Goal: Transaction & Acquisition: Purchase product/service

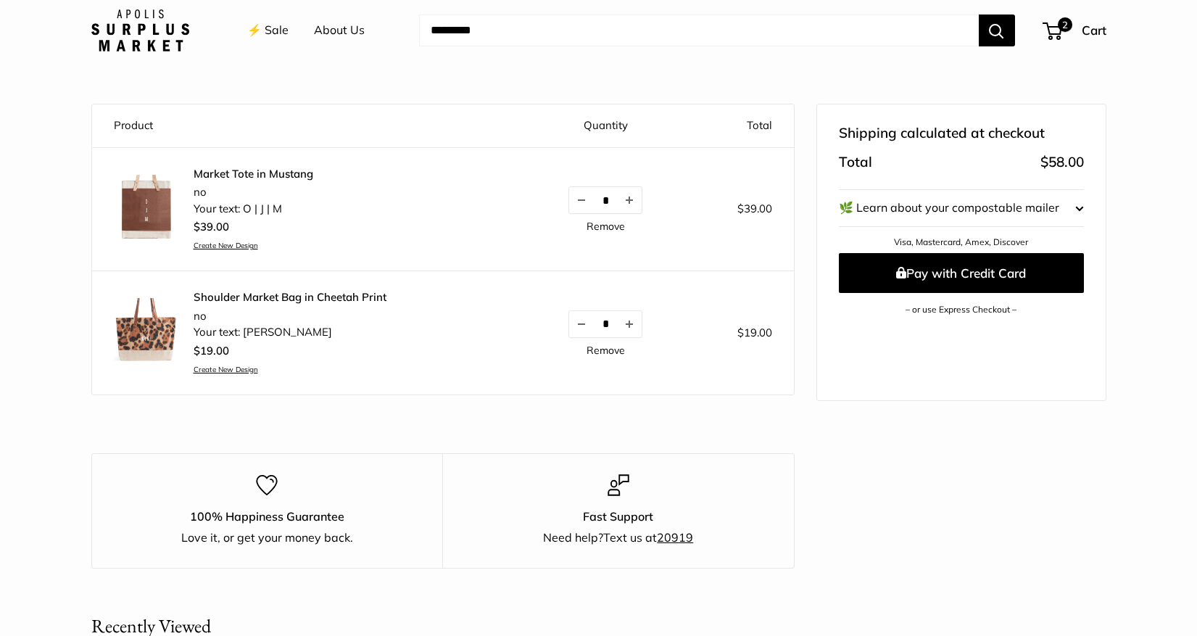
scroll to position [120, 0]
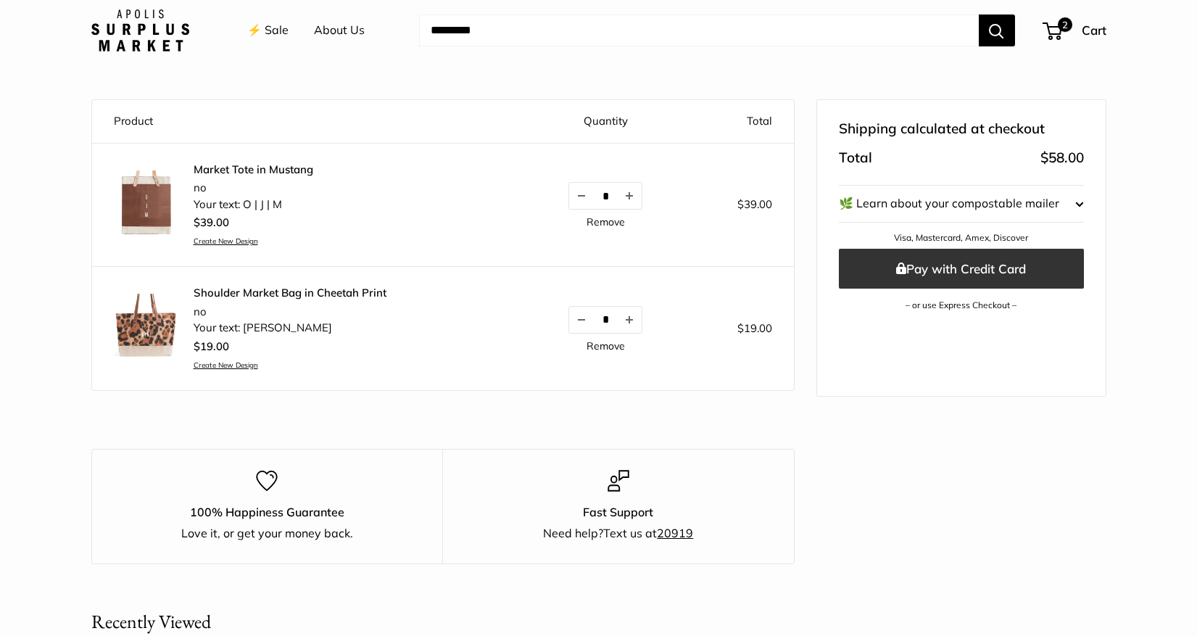
click at [909, 263] on button "Pay with Credit Card" at bounding box center [961, 269] width 245 height 40
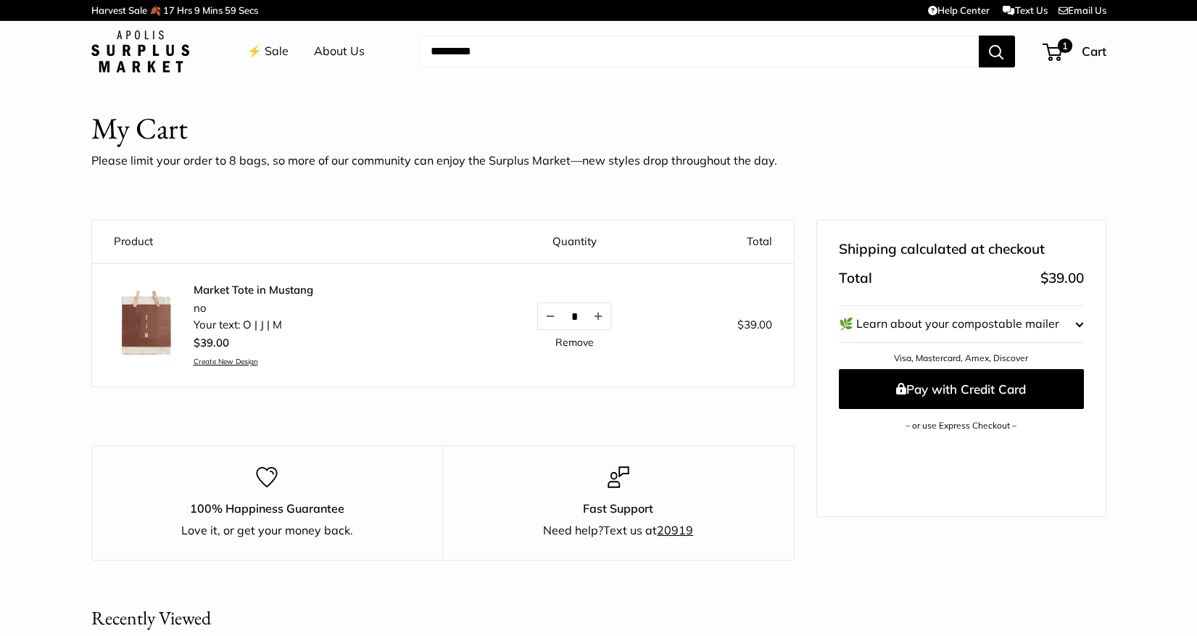
click at [280, 53] on link "⚡️ Sale" at bounding box center [267, 52] width 41 height 22
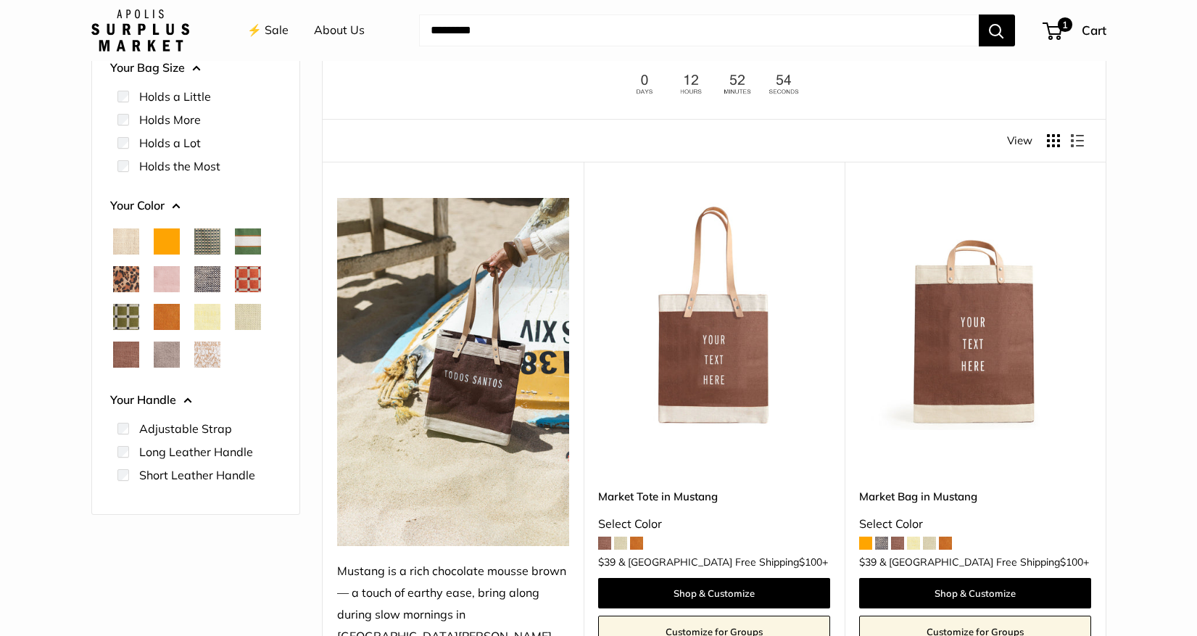
scroll to position [119, 0]
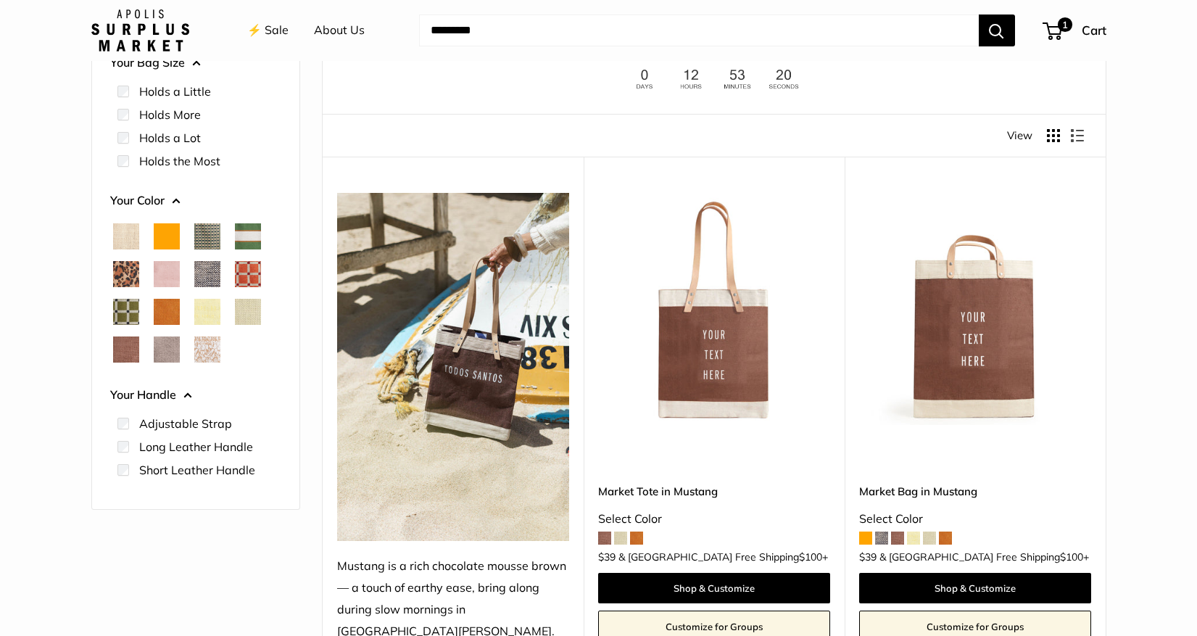
click at [123, 277] on span "Cheetah" at bounding box center [126, 274] width 26 height 26
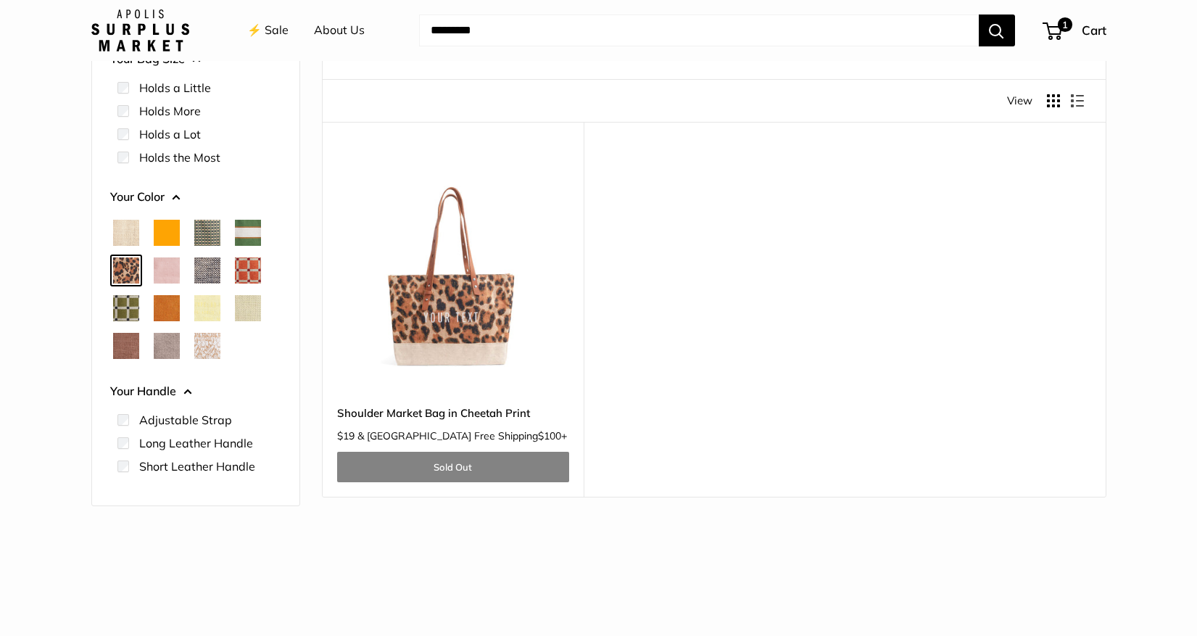
scroll to position [152, 0]
click at [154, 132] on label "Holds a Lot" at bounding box center [170, 135] width 62 height 17
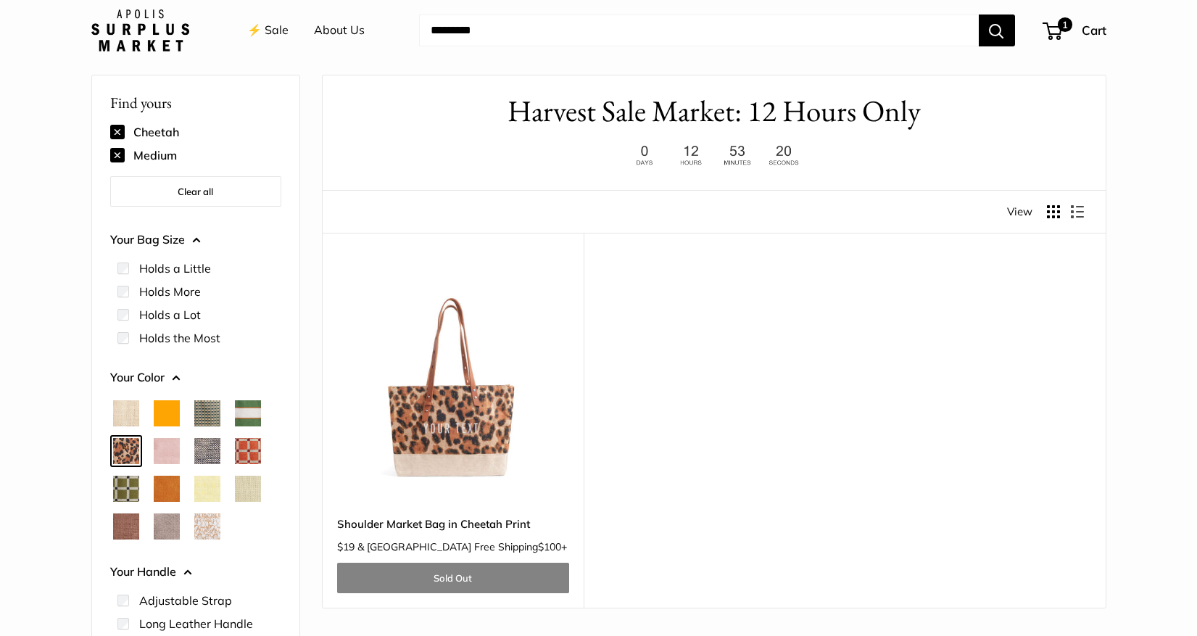
scroll to position [38, 0]
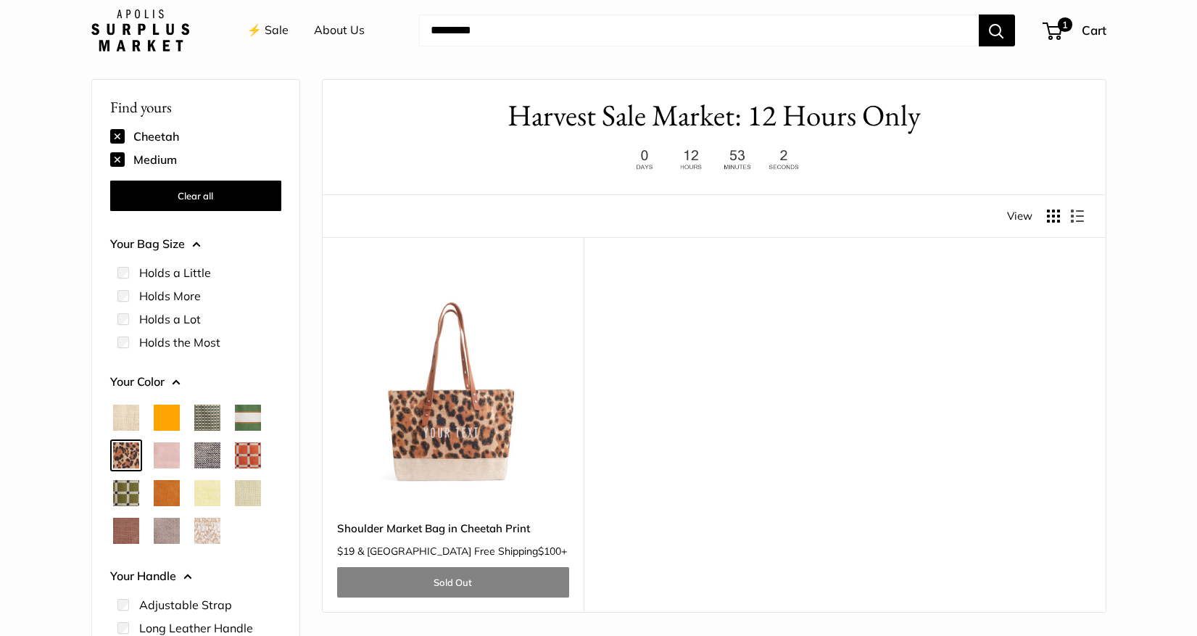
click at [205, 197] on button "Clear all" at bounding box center [195, 195] width 171 height 30
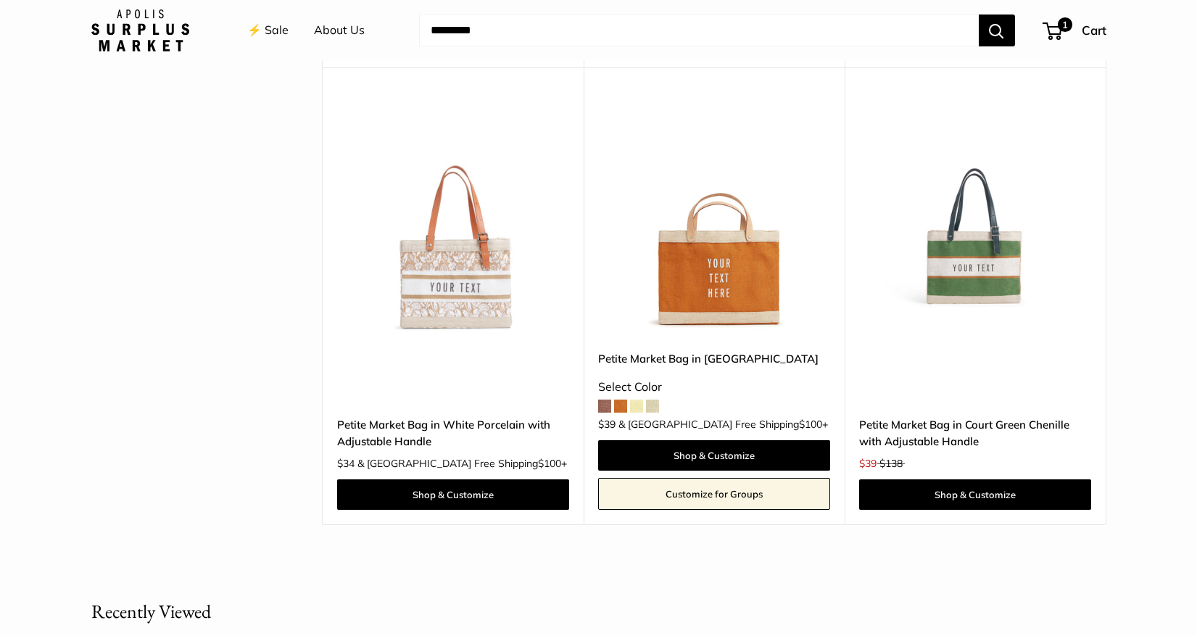
scroll to position [668, 0]
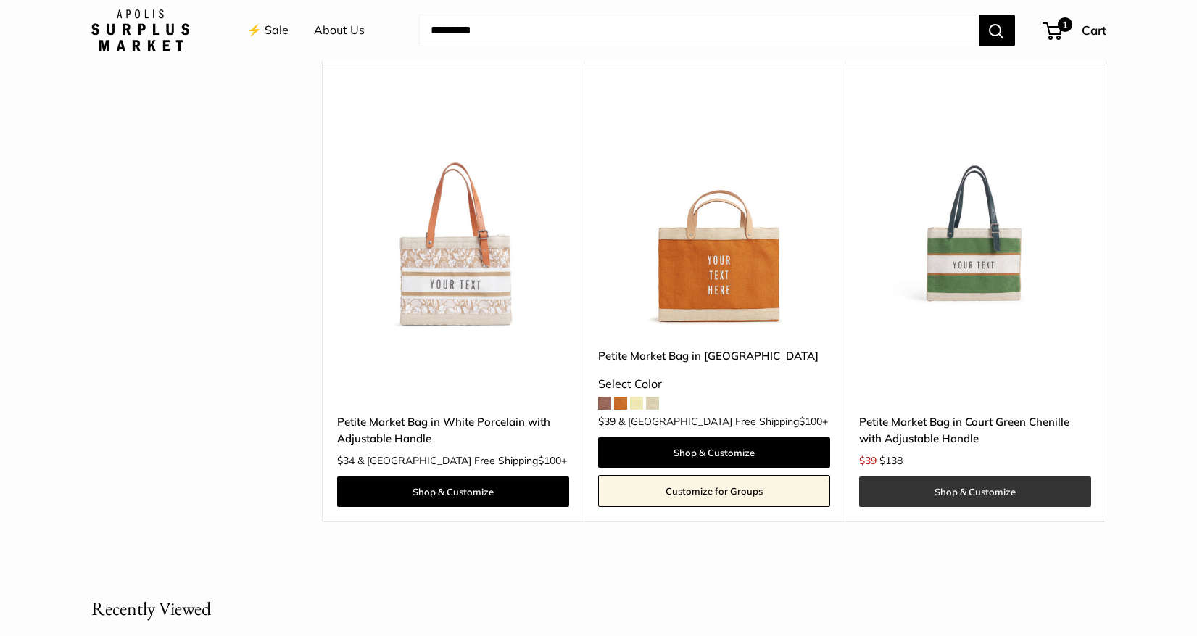
click at [984, 485] on link "Shop & Customize" at bounding box center [975, 491] width 232 height 30
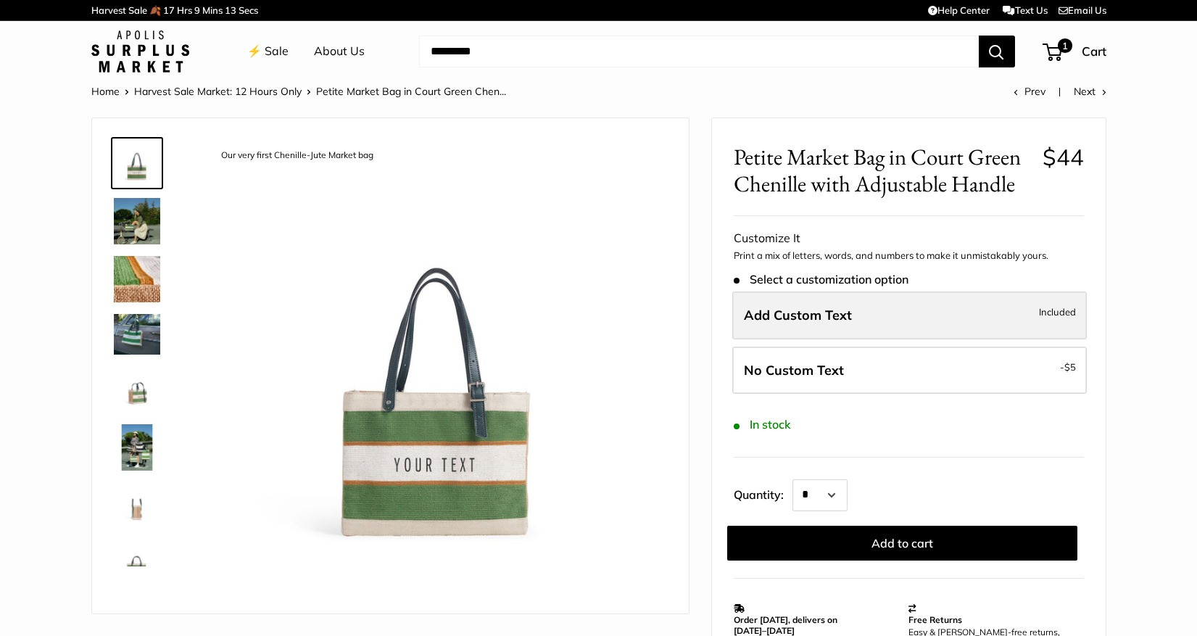
click at [956, 315] on label "Add Custom Text Included" at bounding box center [909, 315] width 354 height 48
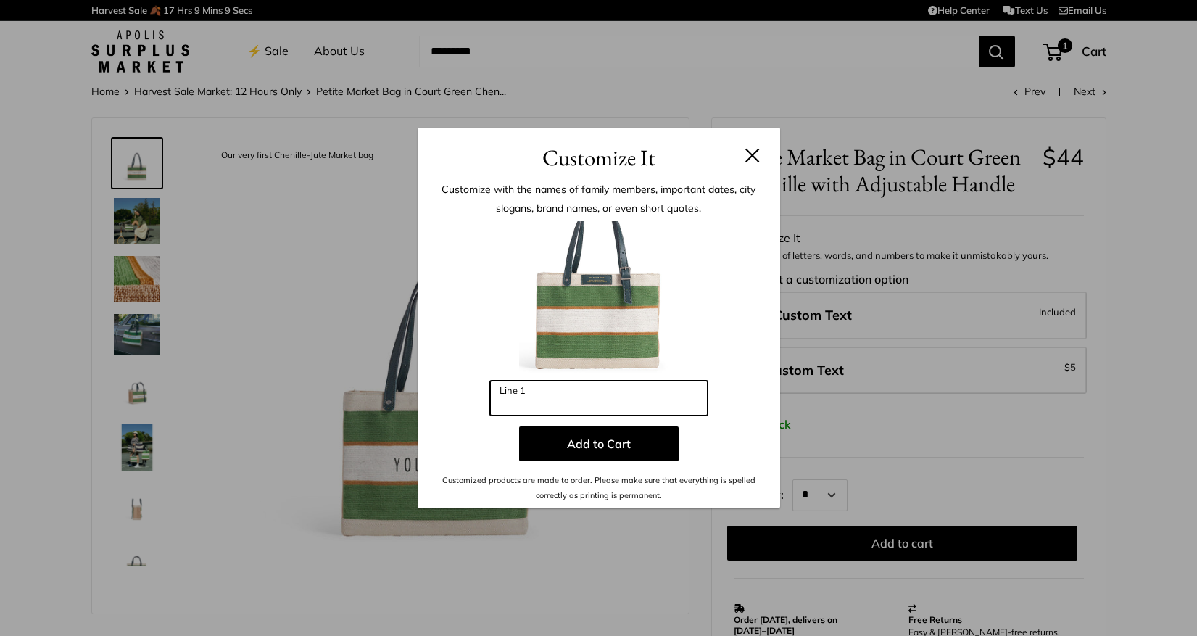
click at [693, 399] on input "Line 1" at bounding box center [598, 398] width 217 height 35
type input "****"
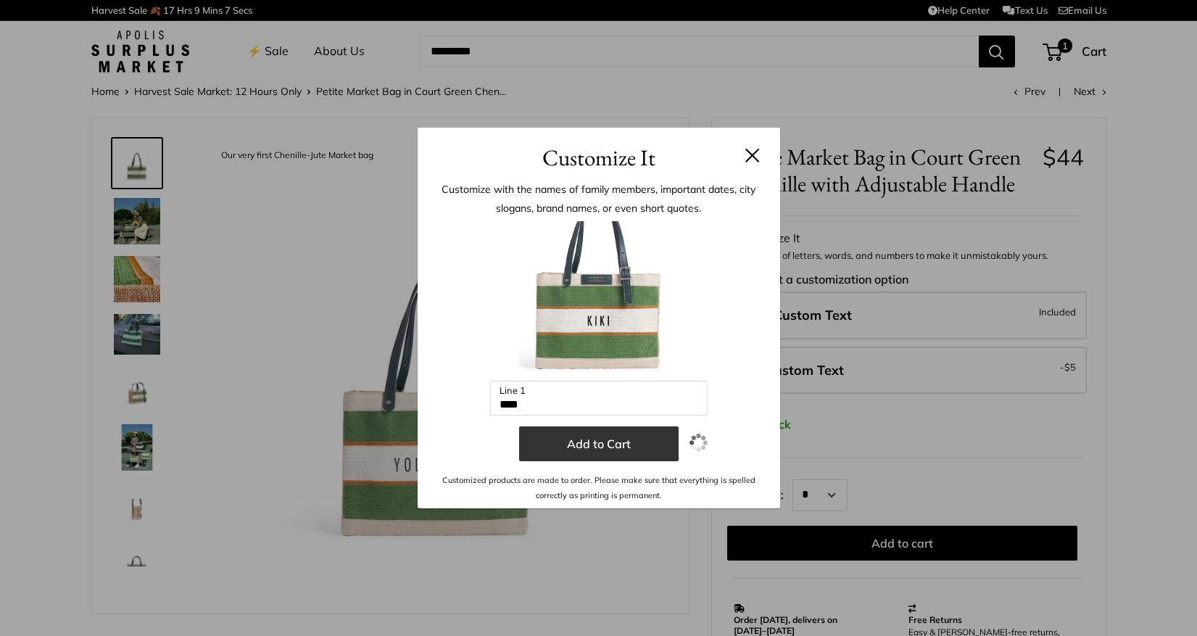
click at [655, 452] on button "Add to Cart" at bounding box center [598, 443] width 159 height 35
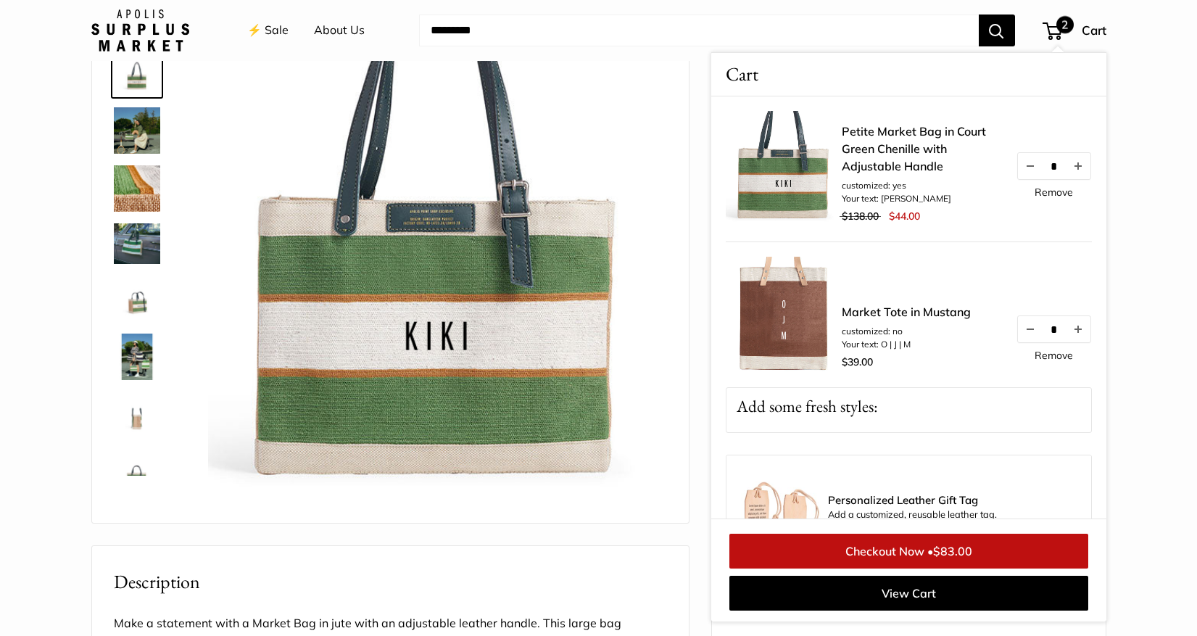
scroll to position [95, 0]
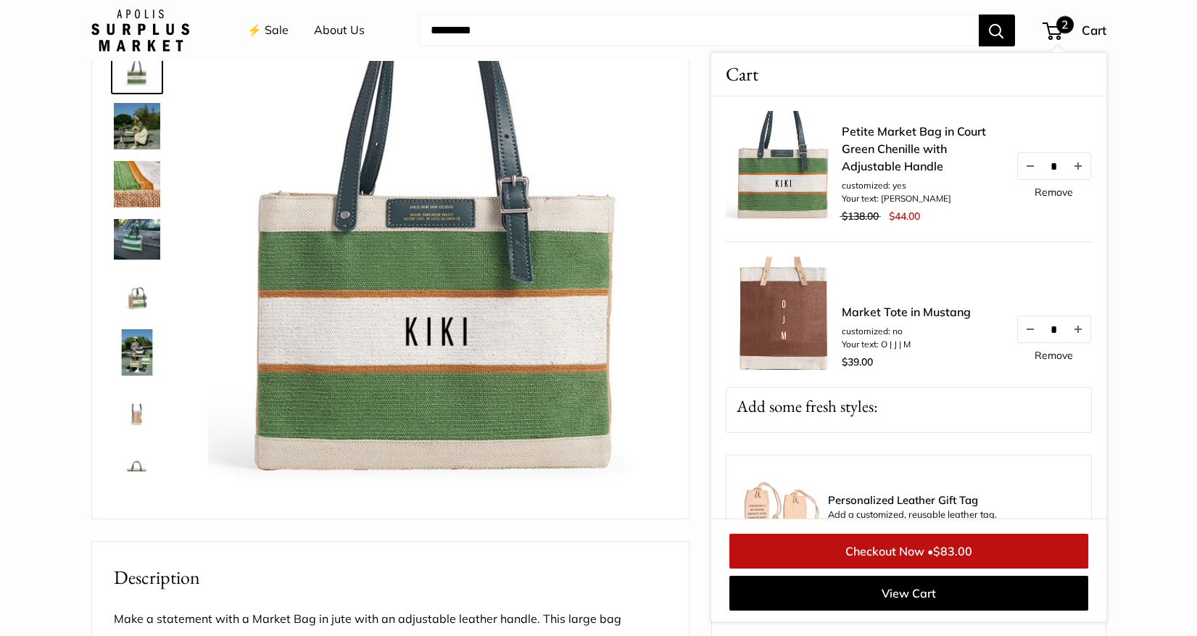
click at [129, 229] on img at bounding box center [137, 239] width 46 height 40
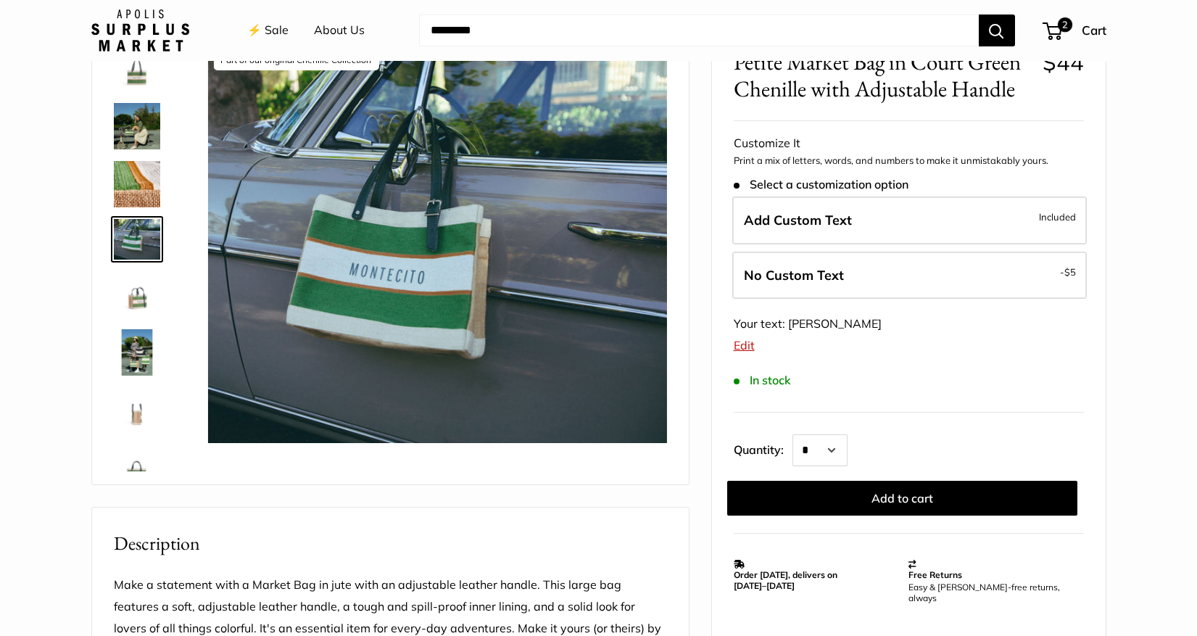
click at [135, 183] on img at bounding box center [137, 184] width 46 height 46
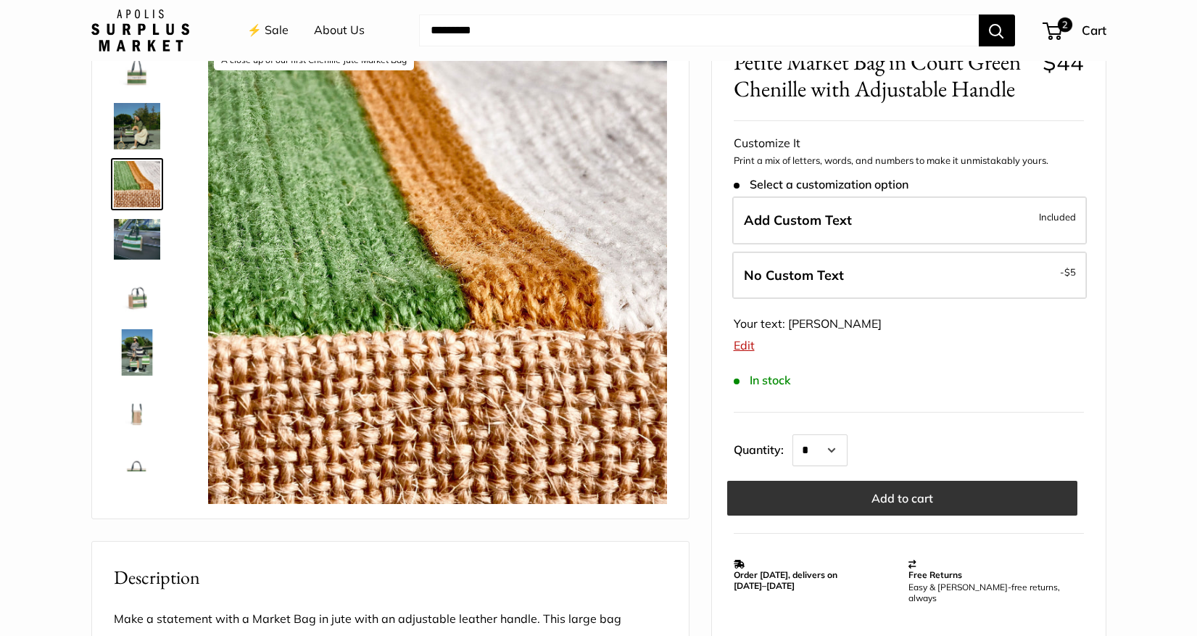
click at [897, 493] on button "Add to cart" at bounding box center [902, 498] width 350 height 35
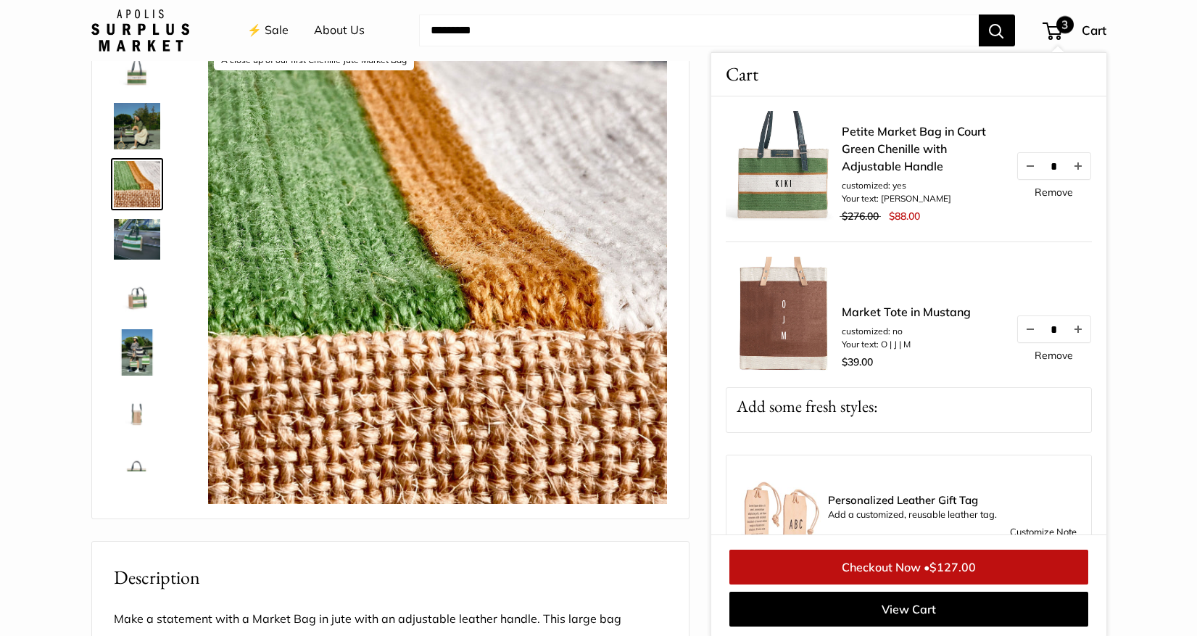
scroll to position [45, 0]
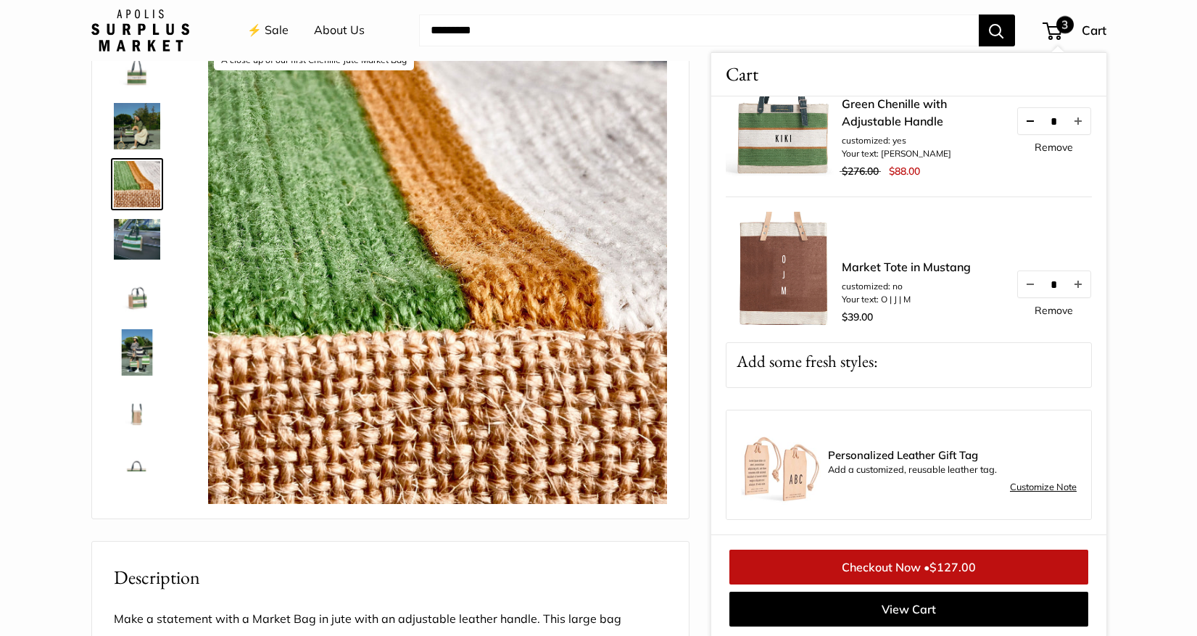
click at [1025, 122] on button "Decrease quantity by 1" at bounding box center [1029, 121] width 25 height 26
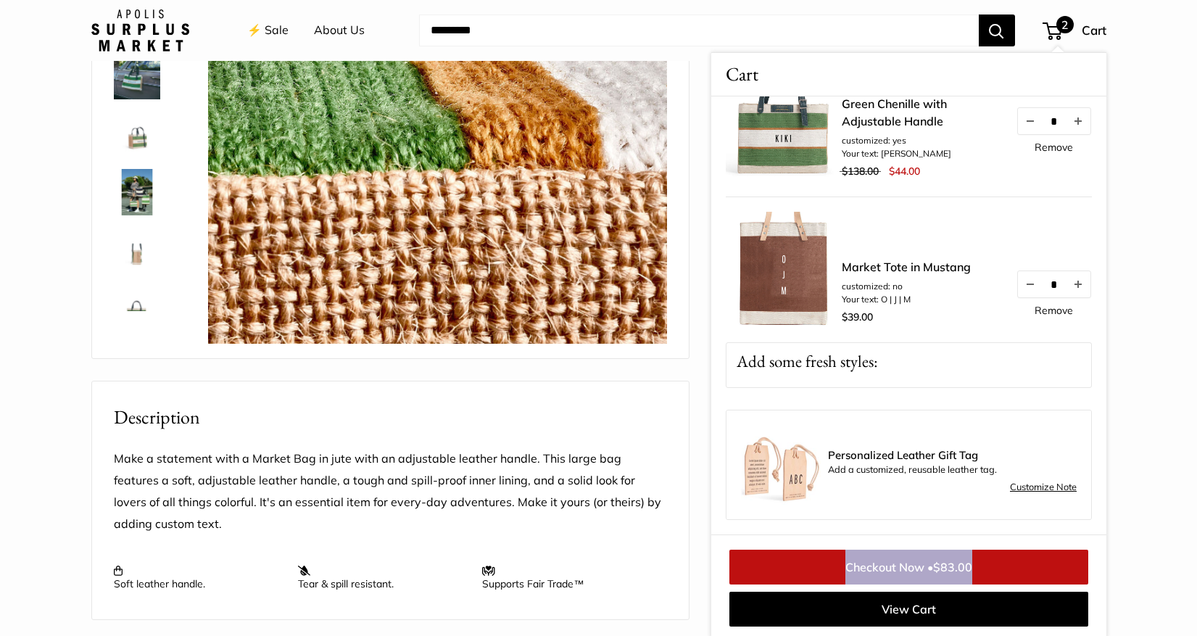
scroll to position [340, 0]
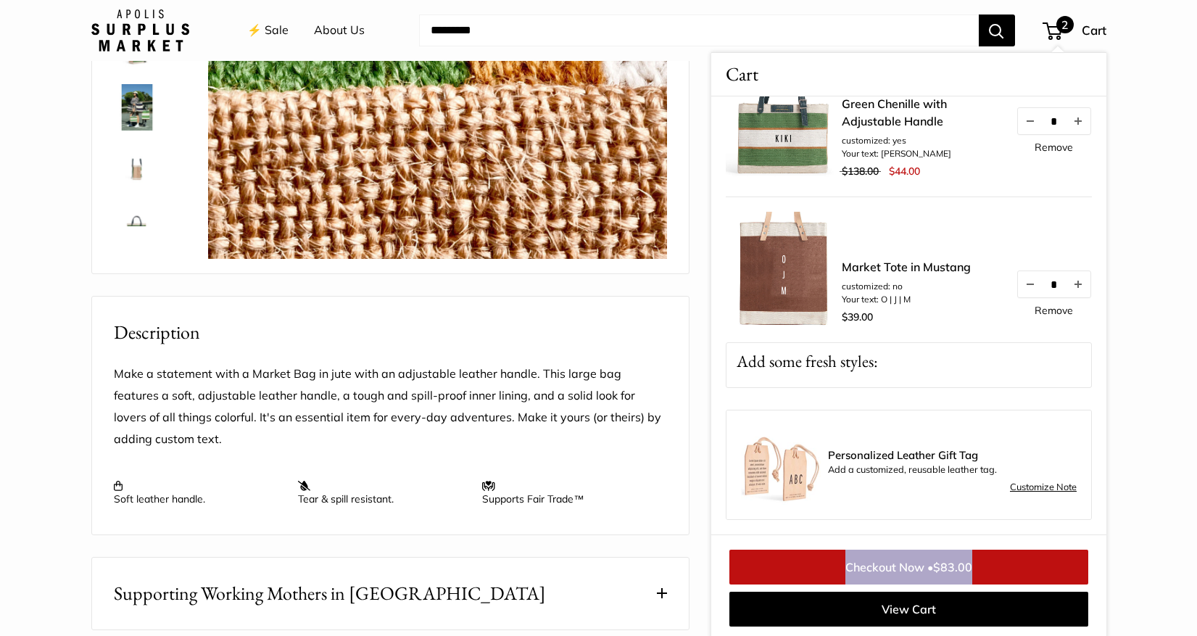
click at [920, 562] on link "Checkout Now • $83.00" at bounding box center [908, 566] width 359 height 35
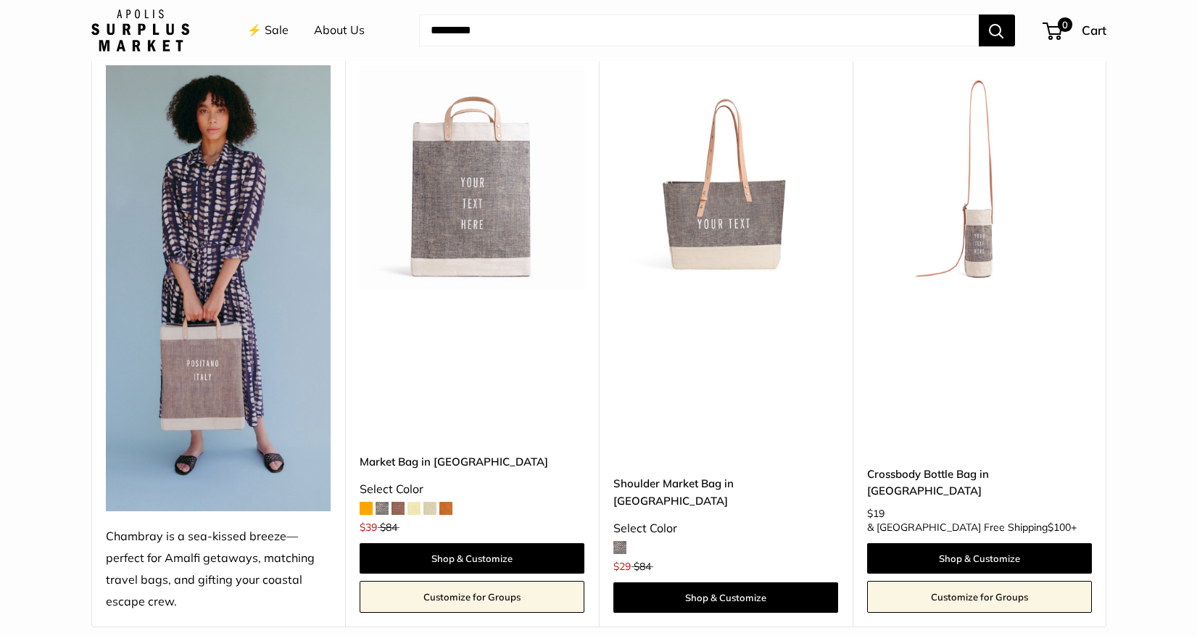
scroll to position [3839, 0]
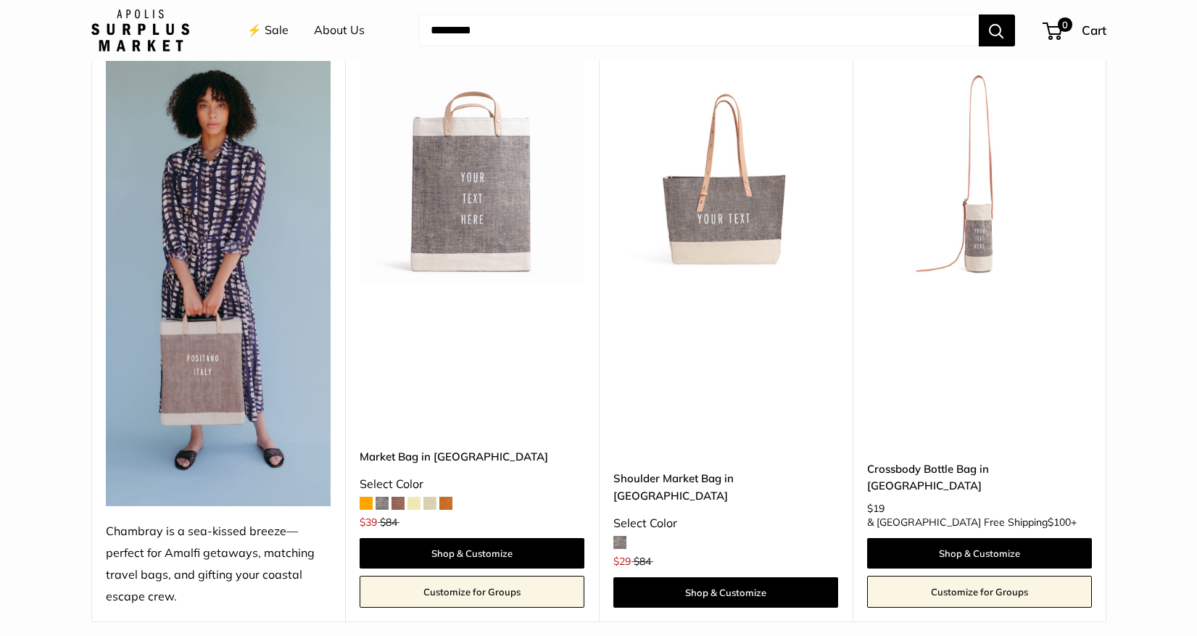
click at [727, 470] on link "Shoulder Market Bag in [GEOGRAPHIC_DATA]" at bounding box center [725, 487] width 225 height 34
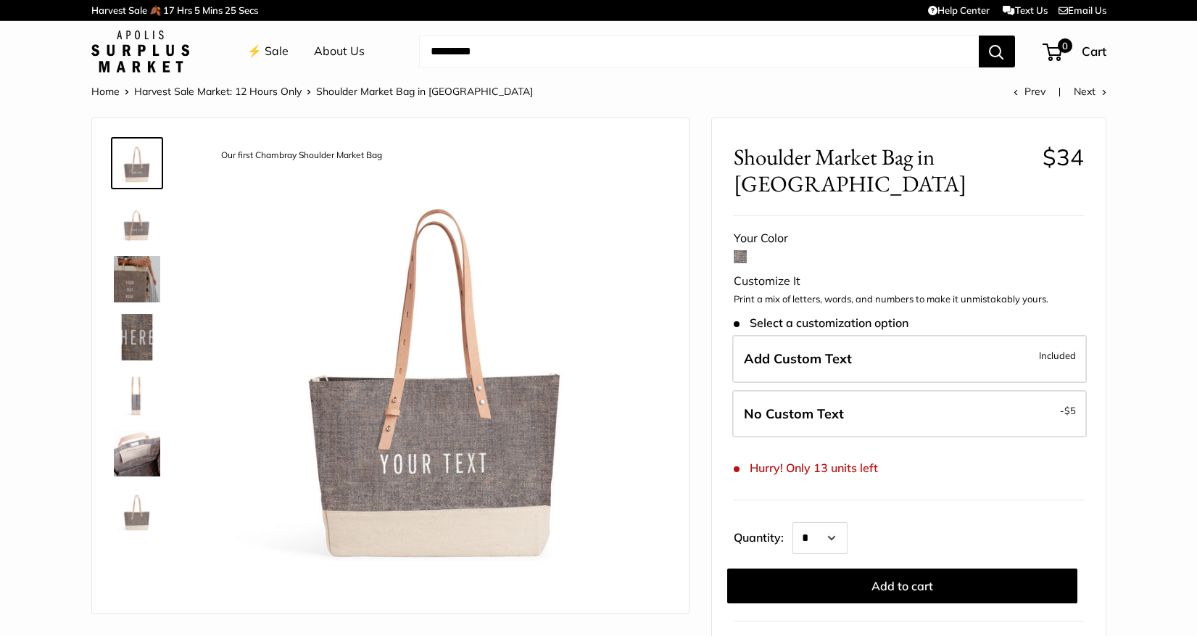
click at [136, 225] on img at bounding box center [137, 221] width 46 height 46
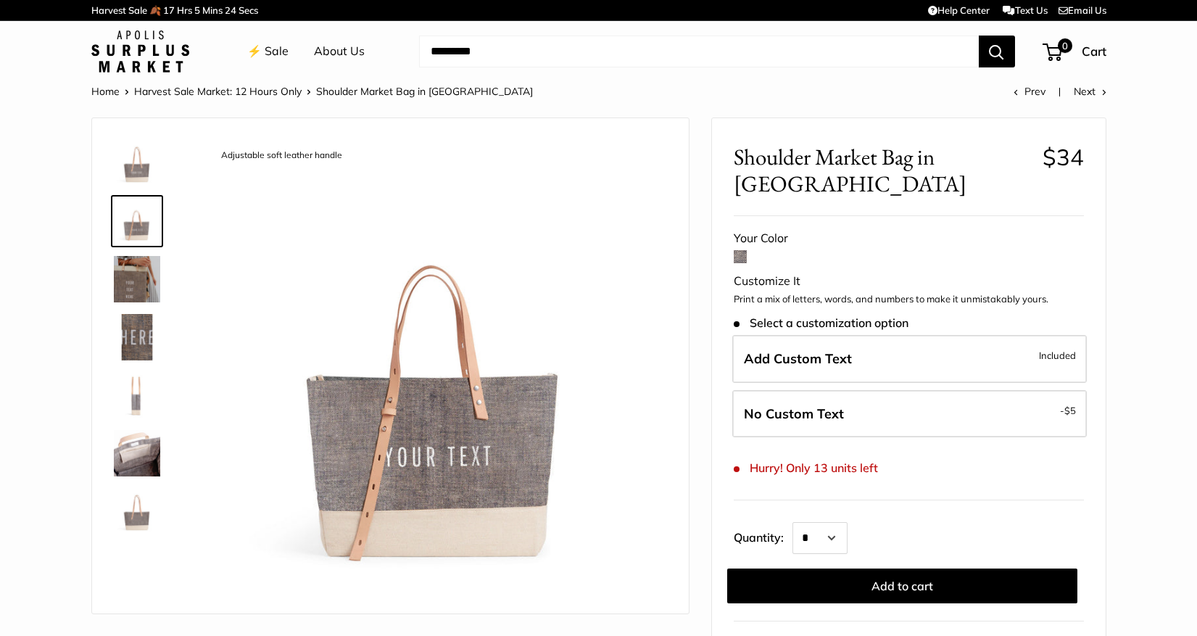
click at [136, 280] on img at bounding box center [137, 279] width 46 height 46
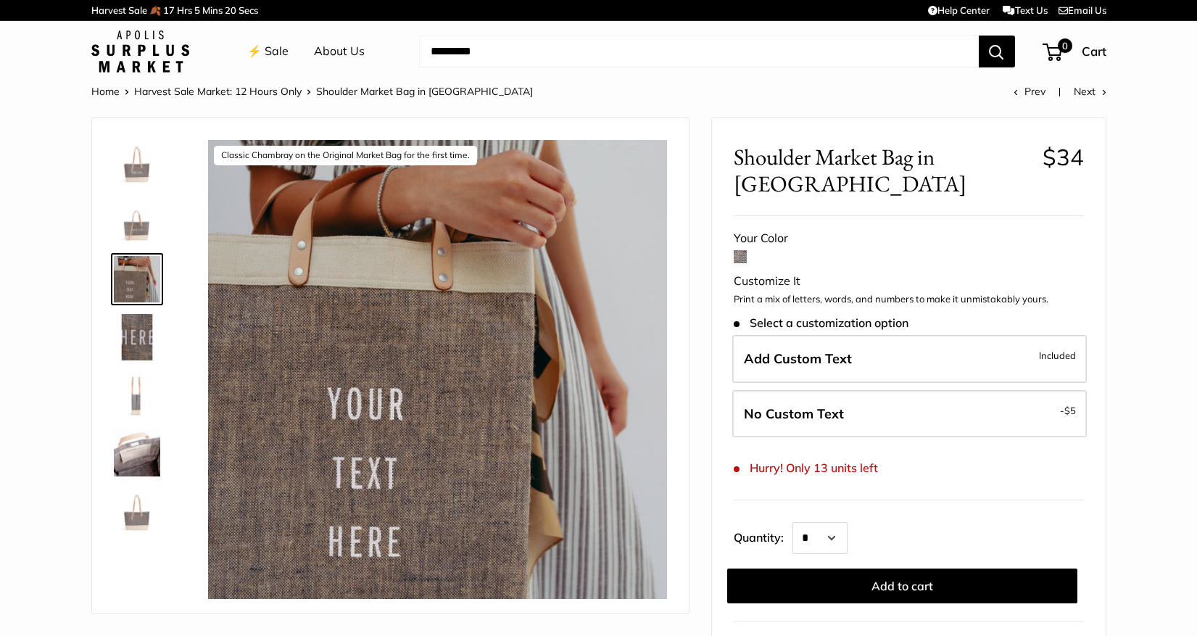
click at [125, 343] on img at bounding box center [137, 337] width 46 height 46
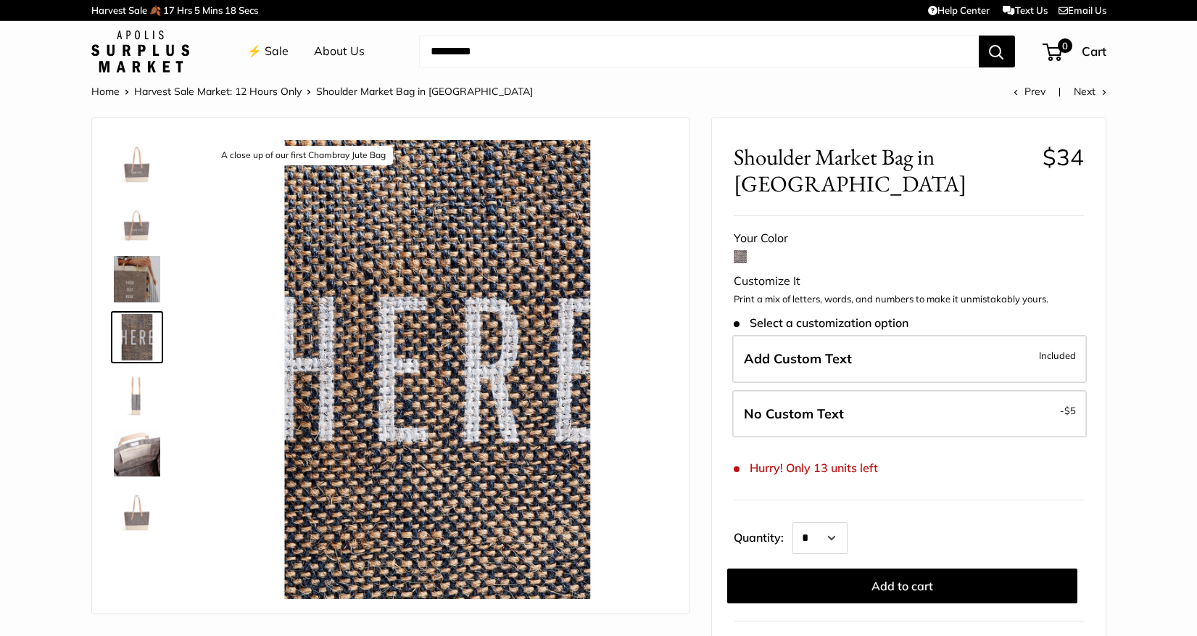
click at [134, 402] on img at bounding box center [137, 395] width 46 height 46
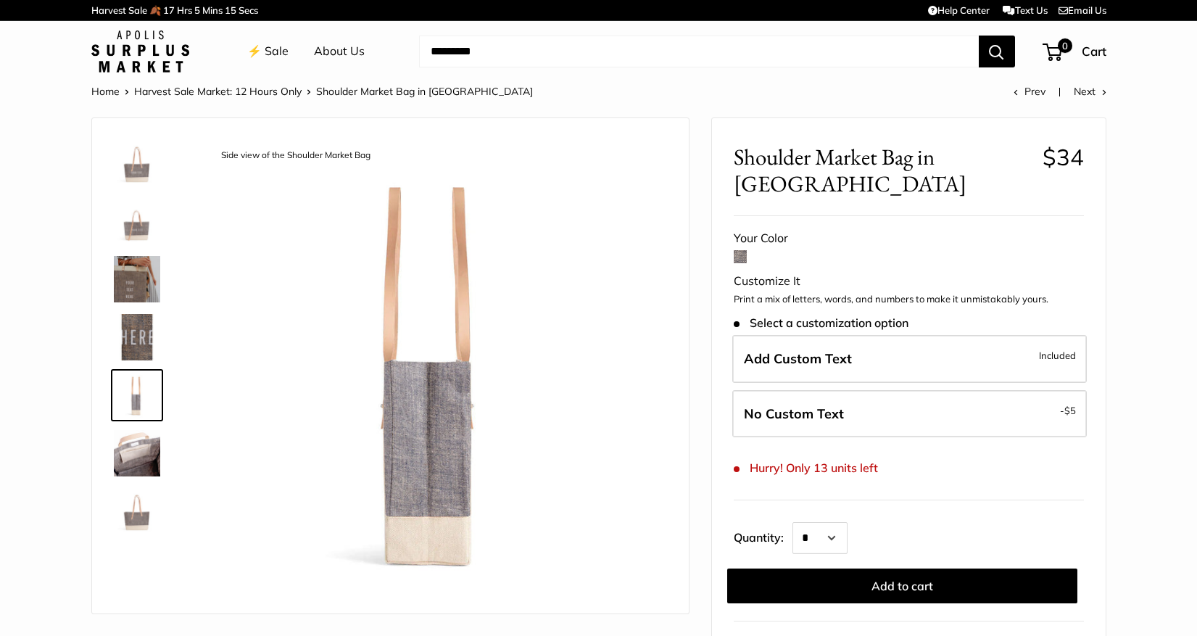
click at [148, 456] on img at bounding box center [137, 453] width 46 height 46
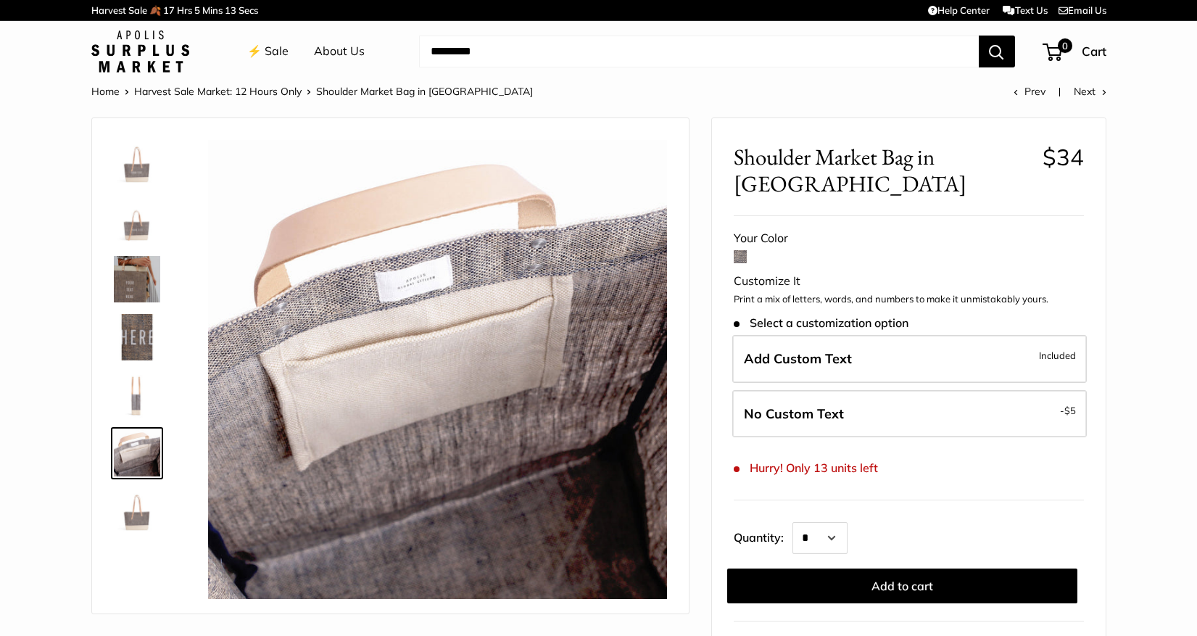
click at [134, 525] on img at bounding box center [137, 511] width 46 height 46
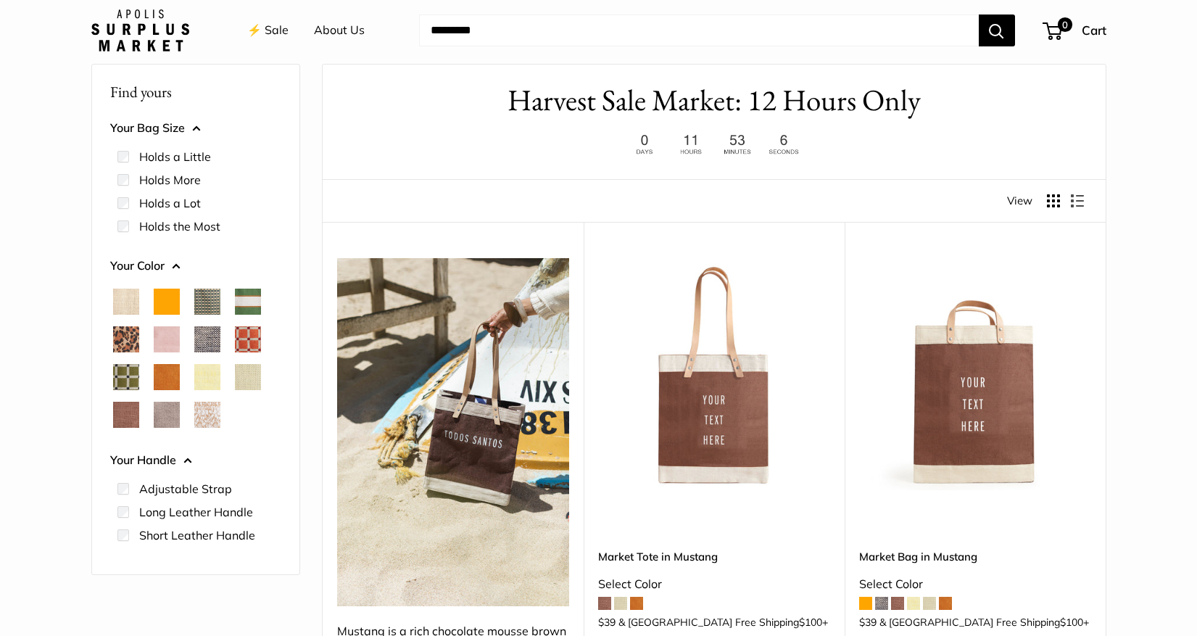
scroll to position [66, 0]
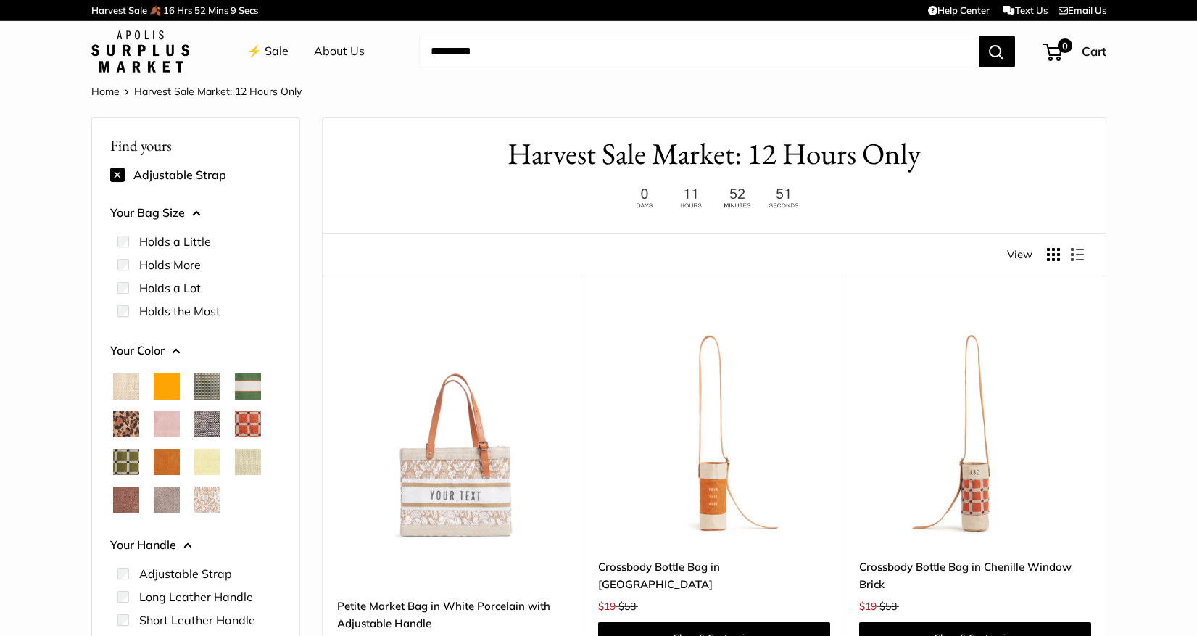
click at [116, 171] on button at bounding box center [117, 174] width 14 height 14
